Goal: Task Accomplishment & Management: Manage account settings

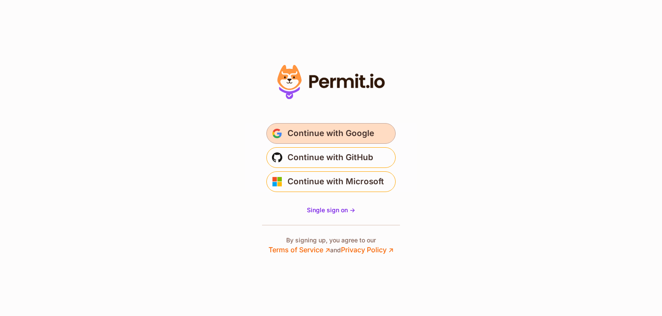
click at [340, 132] on span "Continue with Google" at bounding box center [330, 134] width 87 height 14
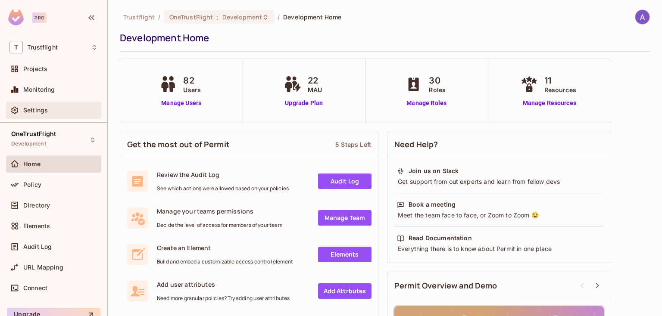
click at [28, 113] on span "Settings" at bounding box center [35, 110] width 25 height 7
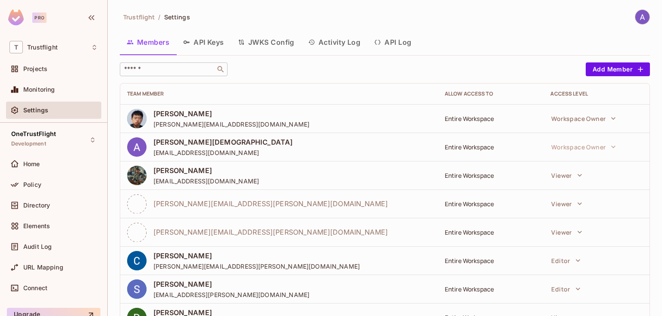
click at [158, 70] on input "text" at bounding box center [167, 69] width 90 height 9
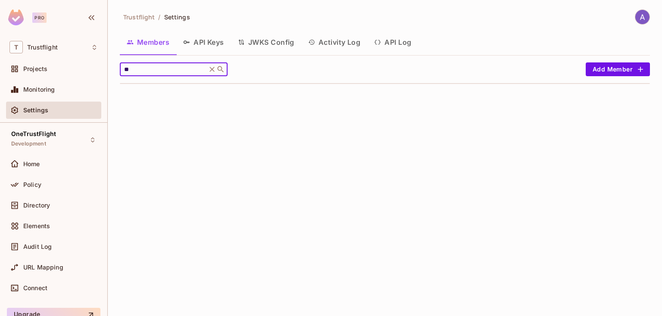
type input "*"
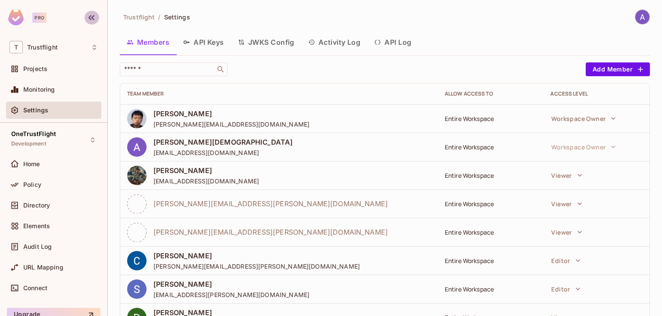
click at [92, 18] on icon "button" at bounding box center [91, 17] width 10 height 10
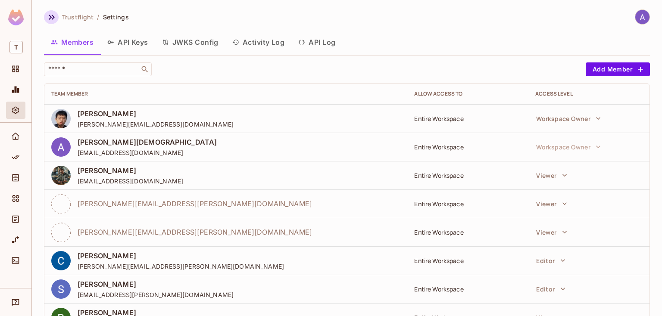
click at [46, 17] on button "button" at bounding box center [51, 17] width 15 height 14
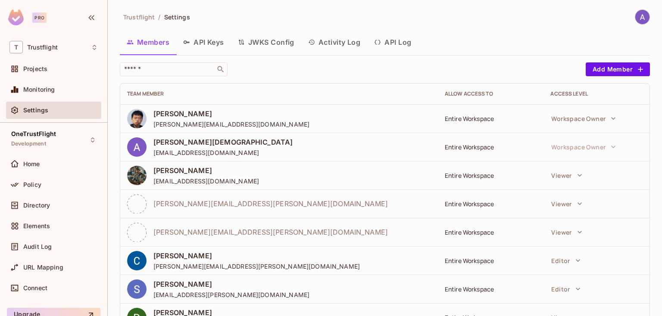
click at [641, 19] on img at bounding box center [642, 17] width 14 height 14
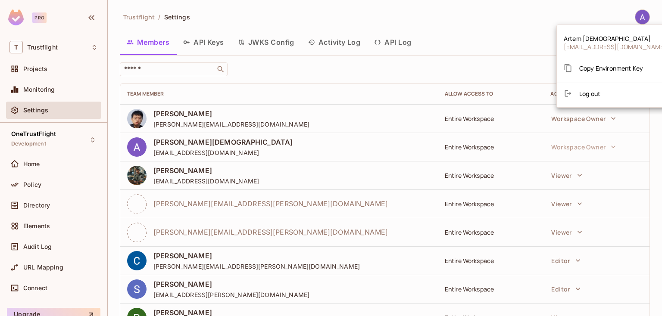
click at [456, 9] on div at bounding box center [331, 158] width 662 height 316
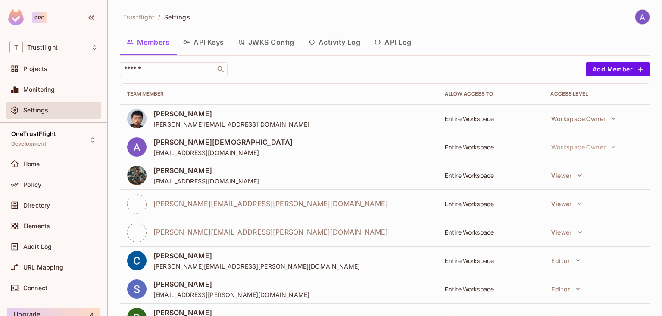
click at [44, 20] on div "Pro" at bounding box center [39, 17] width 14 height 10
click at [40, 19] on div "Pro" at bounding box center [39, 17] width 14 height 10
click at [16, 19] on img at bounding box center [16, 17] width 16 height 16
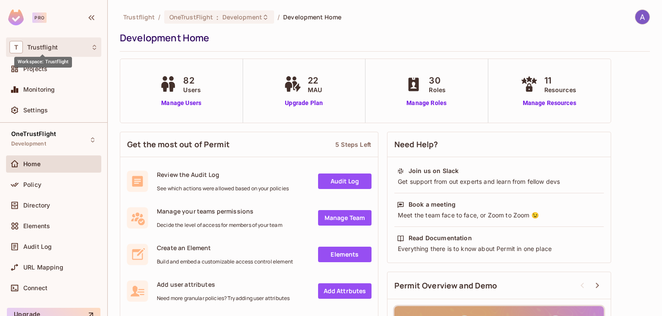
click at [53, 49] on span "Trustflight" at bounding box center [42, 47] width 31 height 7
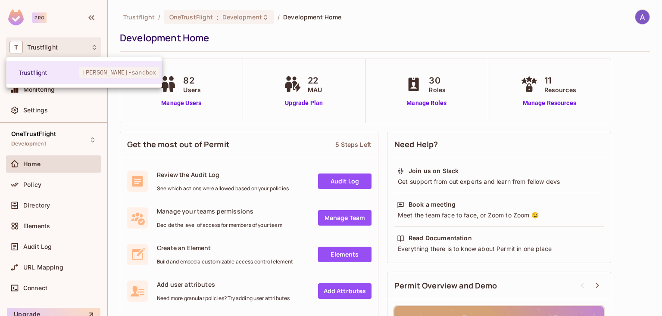
click at [384, 19] on div at bounding box center [331, 158] width 662 height 316
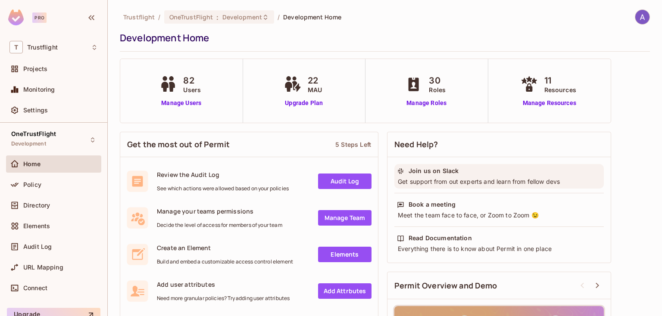
click at [428, 171] on div "Join us on Slack" at bounding box center [433, 171] width 50 height 9
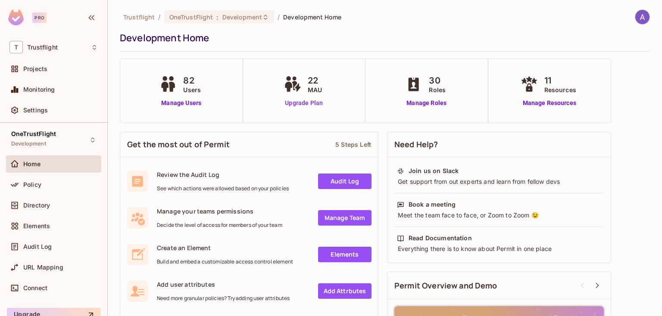
click at [313, 103] on link "Upgrade Plan" at bounding box center [304, 103] width 44 height 9
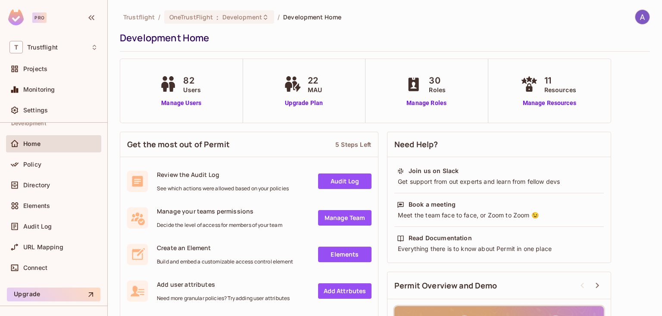
click at [473, 25] on div "Trustflight / OneTrustFlight : Development / Development Home Development Home" at bounding box center [385, 30] width 530 height 42
